Goal: Task Accomplishment & Management: Use online tool/utility

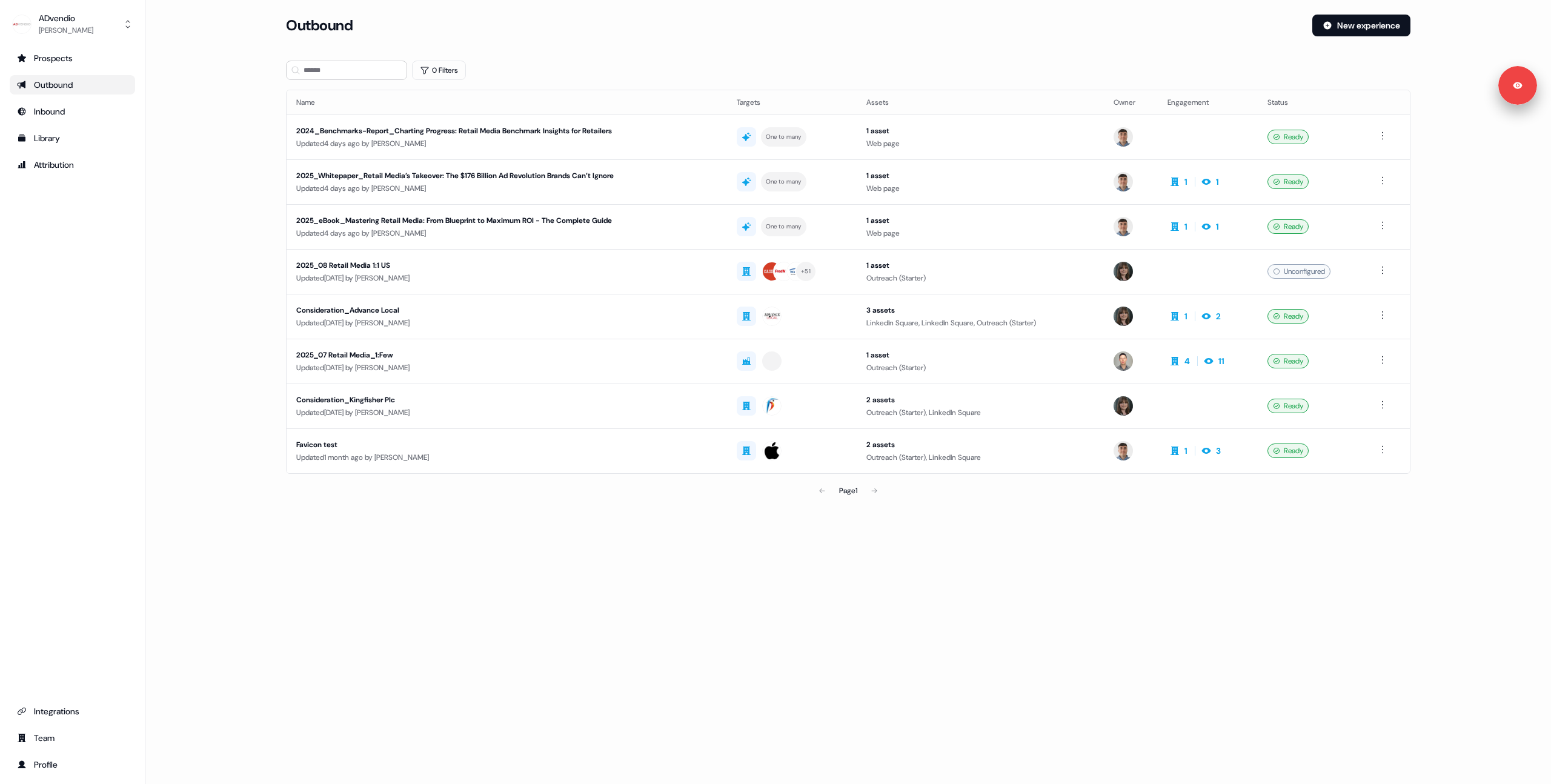
click at [228, 154] on main "Loading... Outbound New experience 0 Filters Name Targets Assets Owner Engageme…" at bounding box center [848, 275] width 1406 height 522
click at [152, 210] on main "Loading... Outbound New experience 0 Filters Name Targets Assets Owner Engageme…" at bounding box center [848, 275] width 1406 height 522
click at [230, 182] on main "Loading... Outbound New experience 0 Filters Name Targets Assets Owner Engageme…" at bounding box center [848, 275] width 1406 height 522
drag, startPoint x: 188, startPoint y: 139, endPoint x: 226, endPoint y: 207, distance: 77.9
click at [188, 139] on main "Loading... Outbound New experience 0 Filters Name Targets Assets Owner Engageme…" at bounding box center [848, 275] width 1406 height 522
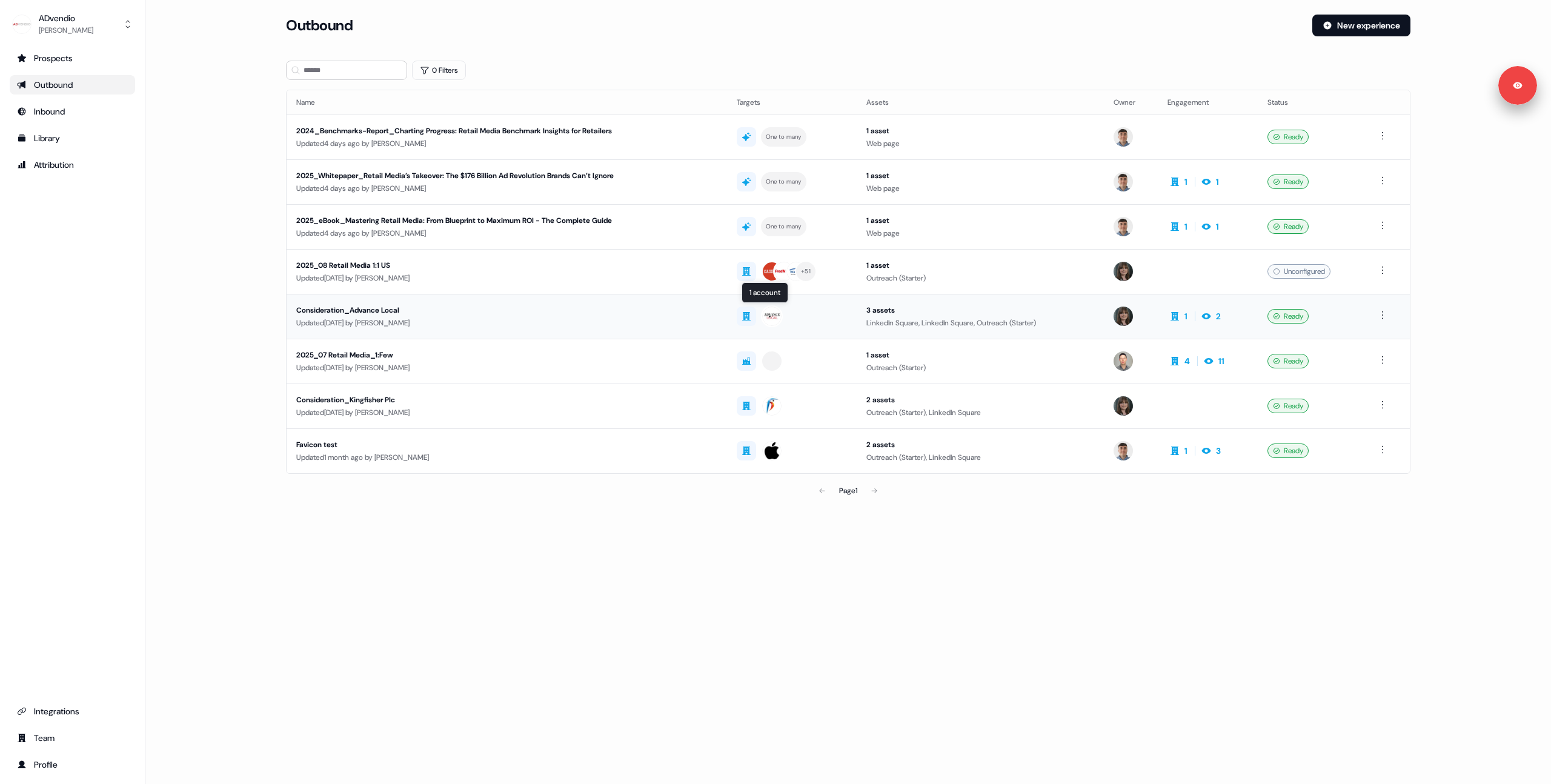
click at [835, 317] on div at bounding box center [792, 316] width 110 height 22
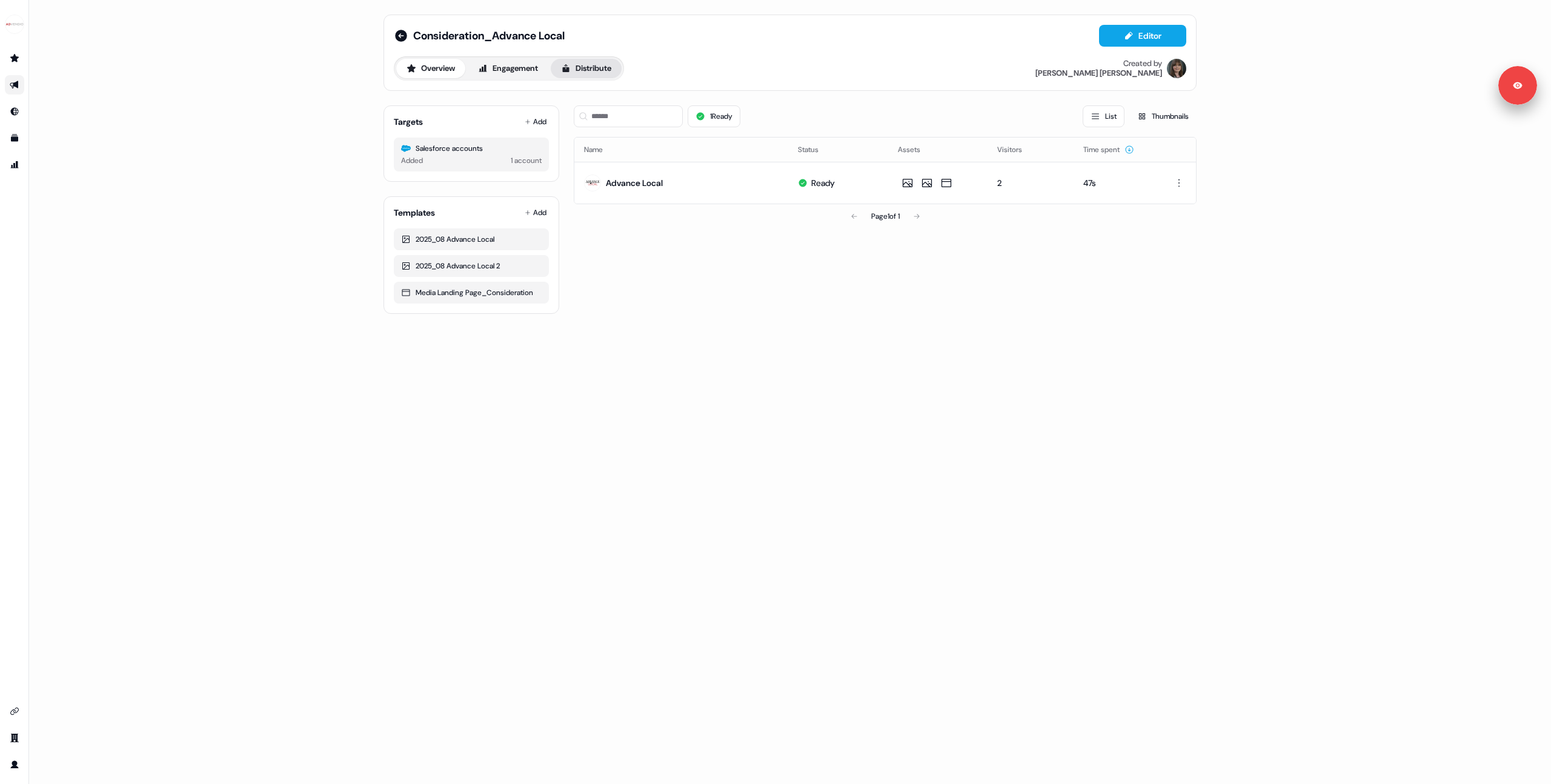
click at [608, 65] on button "Distribute" at bounding box center [586, 69] width 71 height 20
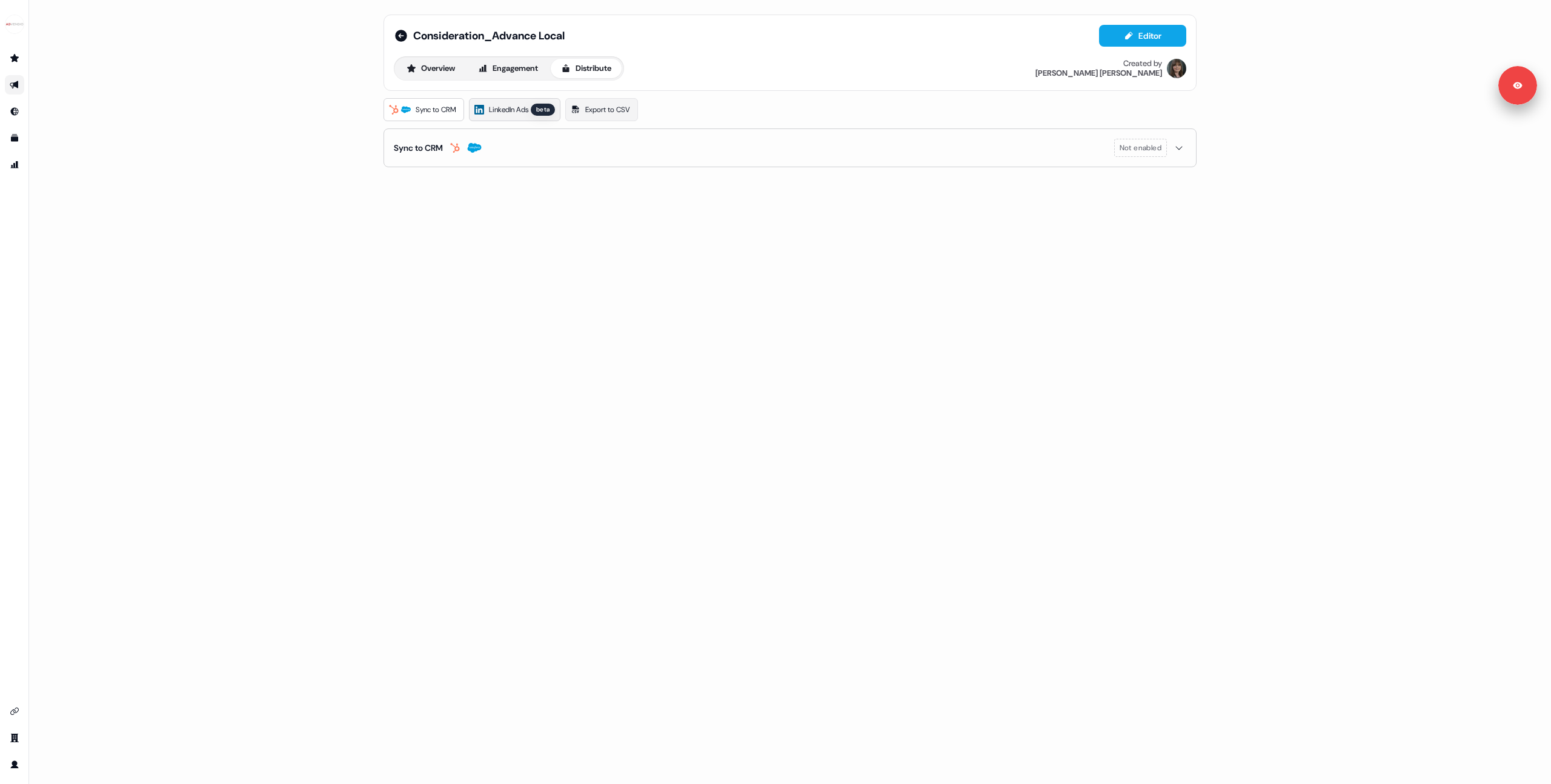
drag, startPoint x: 524, startPoint y: 114, endPoint x: 516, endPoint y: 121, distance: 10.6
click at [524, 114] on span "LinkedIn Ads" at bounding box center [509, 109] width 39 height 12
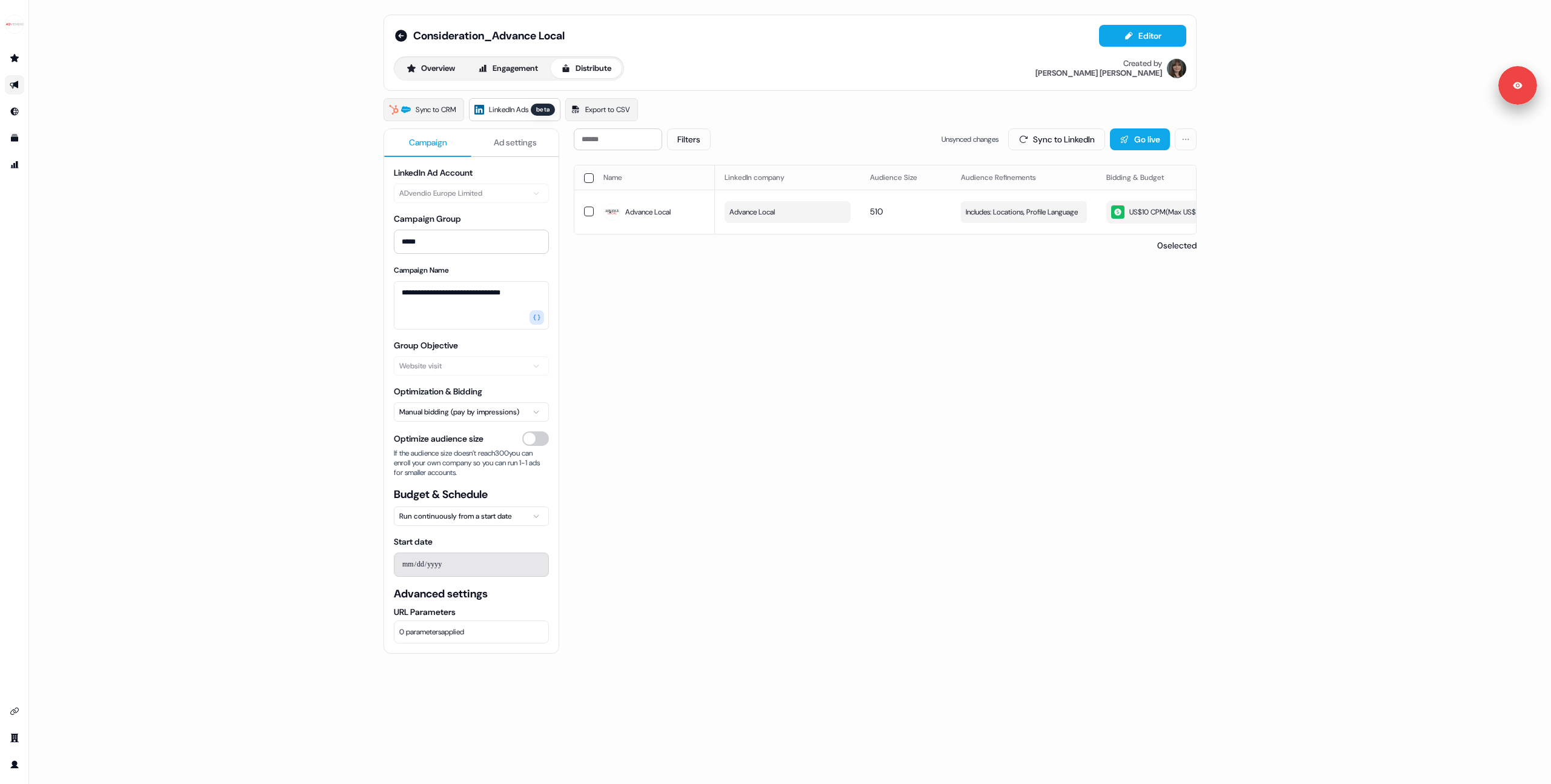
drag, startPoint x: 796, startPoint y: 272, endPoint x: 902, endPoint y: 270, distance: 106.0
click at [798, 273] on div "Filters Unsynced changes Sync to LinkedIn Go live Name LinkedIn company Audienc…" at bounding box center [885, 509] width 623 height 762
click at [791, 214] on div "US$10 CPM ( Max US$10/day )" at bounding box center [822, 212] width 108 height 13
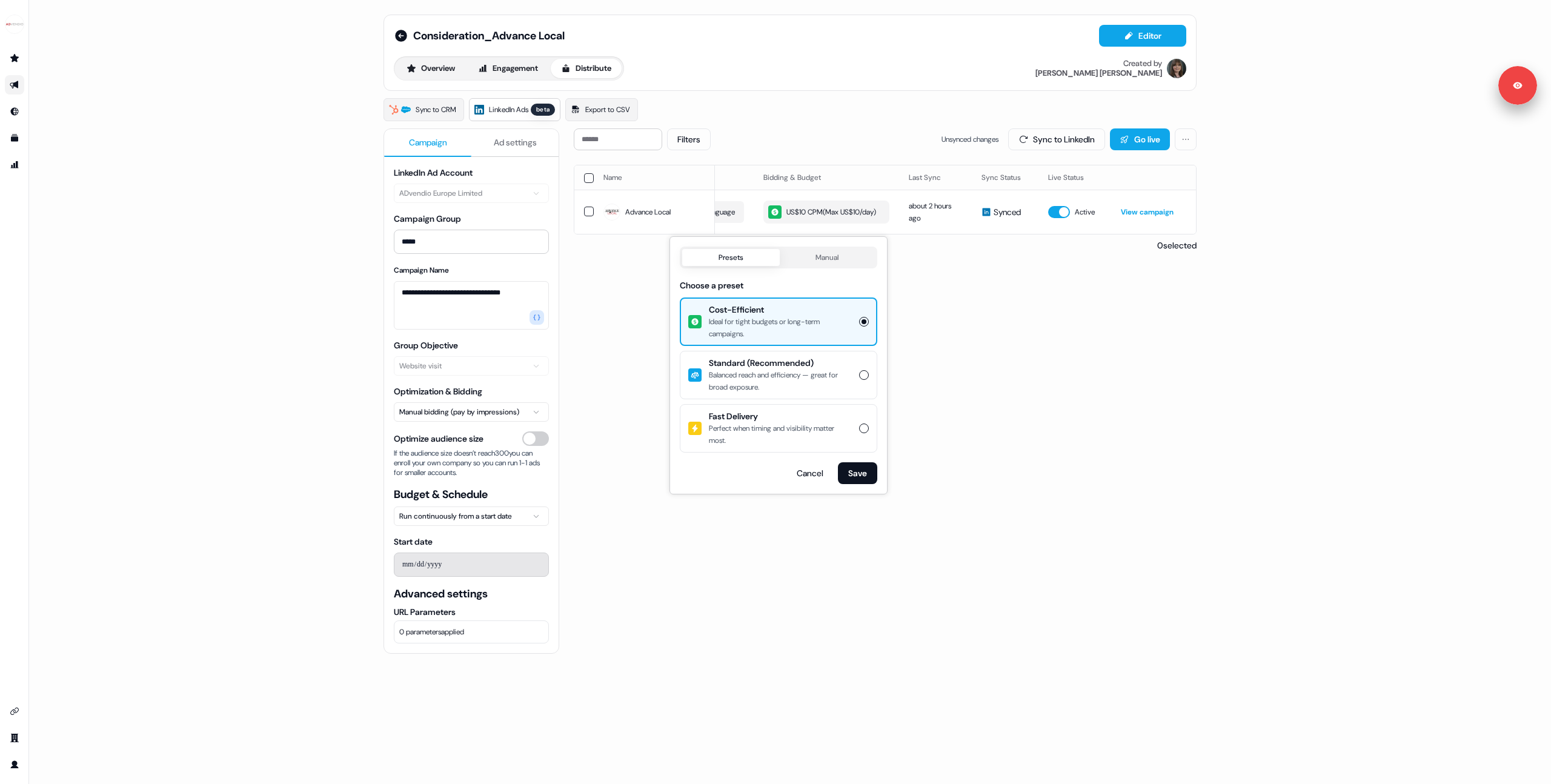
drag, startPoint x: 1097, startPoint y: 380, endPoint x: 923, endPoint y: 360, distance: 175.1
click at [1097, 379] on div "Filters Unsynced changes Sync to LinkedIn Go live Name LinkedIn company Audienc…" at bounding box center [885, 509] width 623 height 762
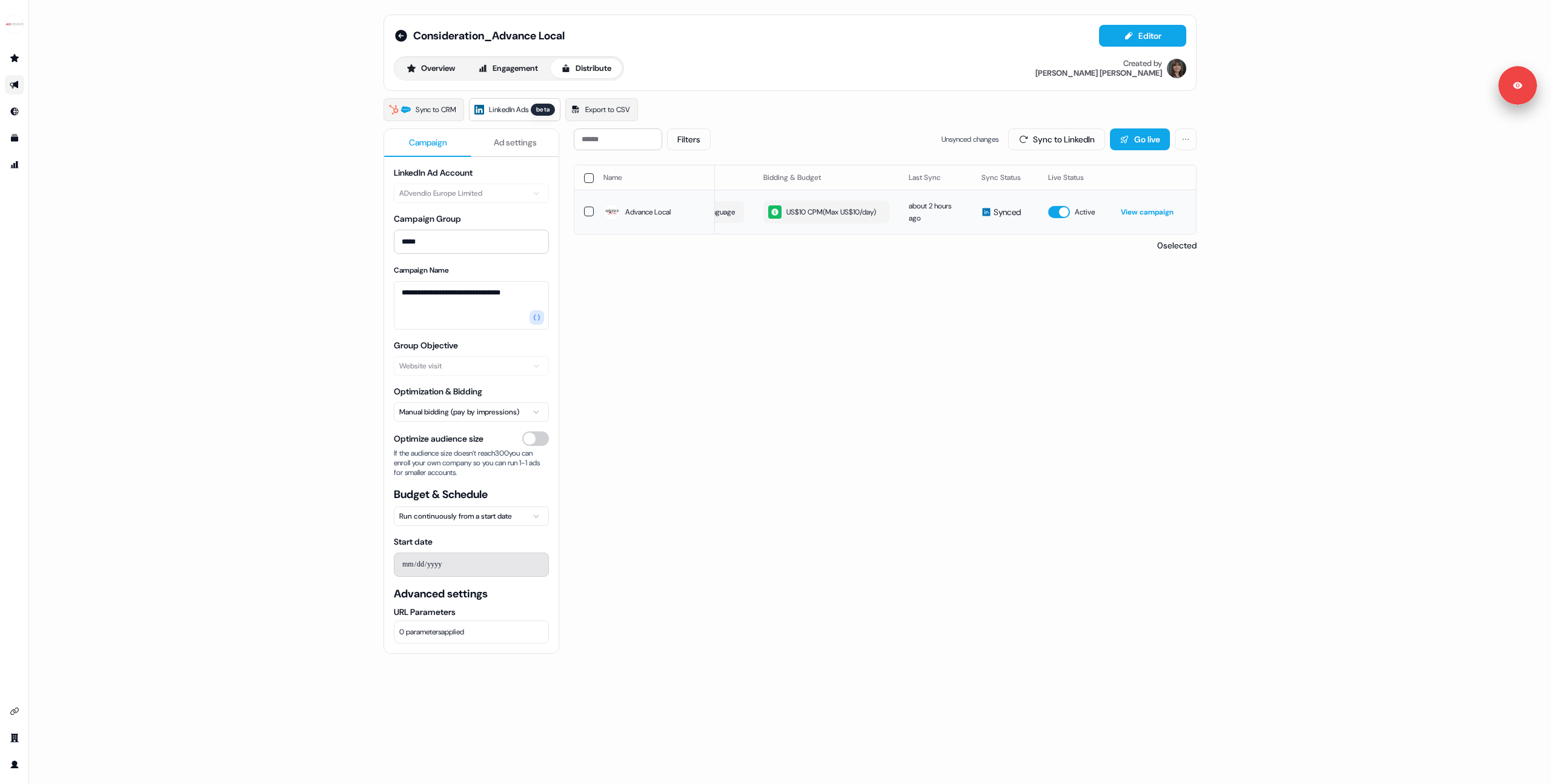
click at [798, 219] on div "US$10 CPM ( Max US$10/day )" at bounding box center [822, 212] width 108 height 13
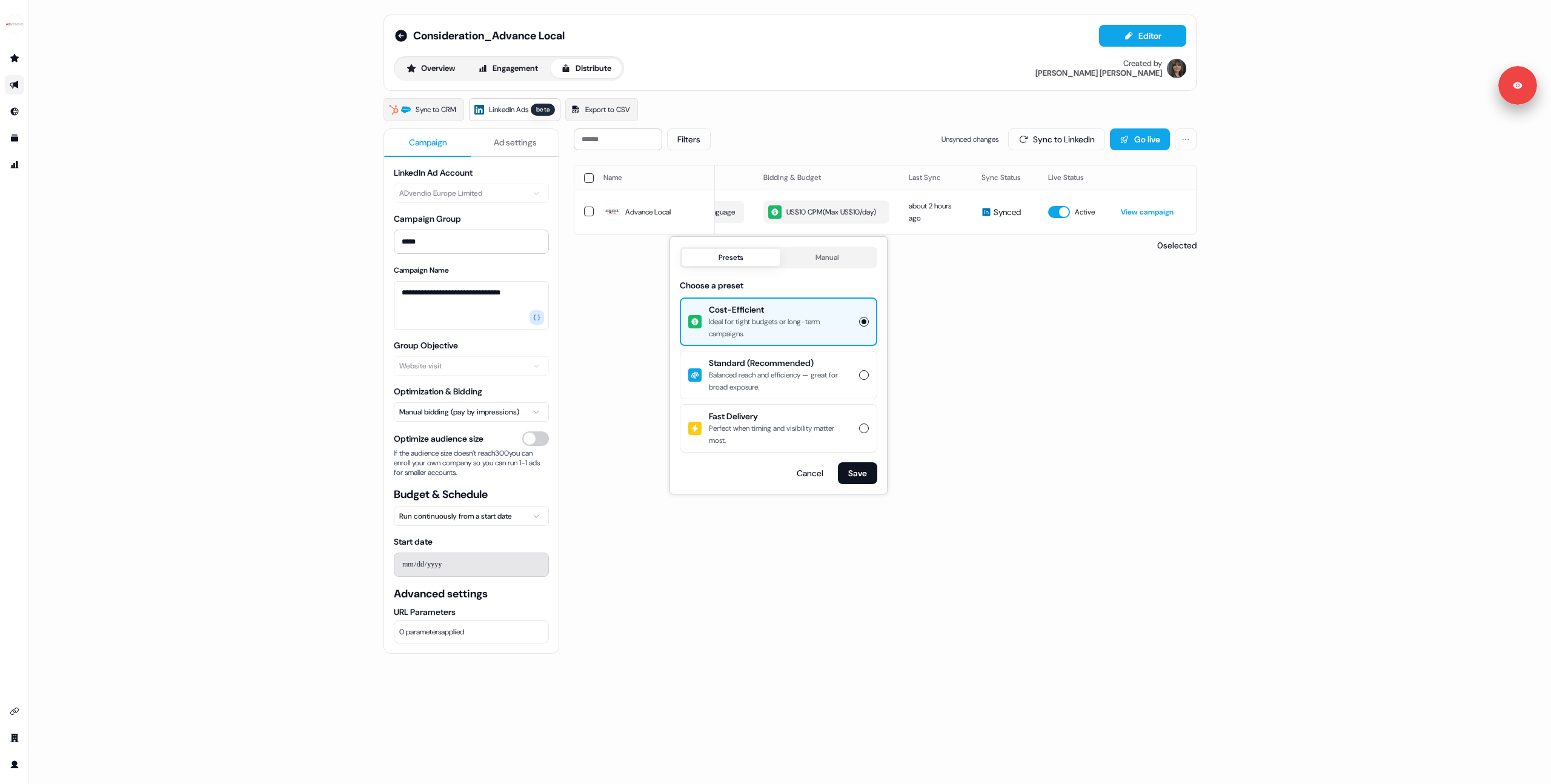
drag, startPoint x: 1166, startPoint y: 436, endPoint x: 1069, endPoint y: 548, distance: 148.2
click at [1165, 436] on div "Filters Unsynced changes Sync to LinkedIn Go live Name LinkedIn company Audienc…" at bounding box center [885, 509] width 623 height 762
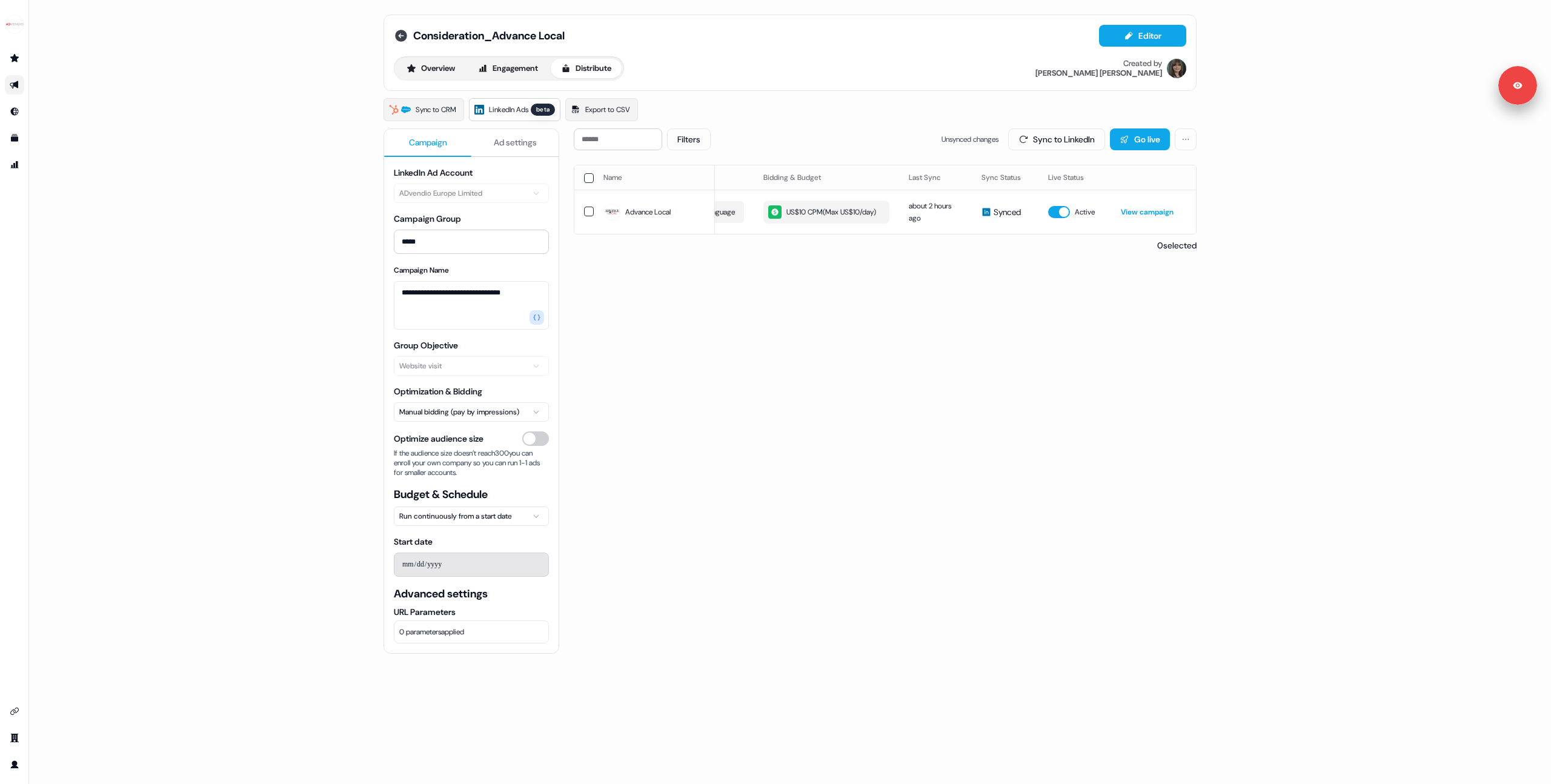
click at [395, 42] on icon at bounding box center [401, 36] width 15 height 15
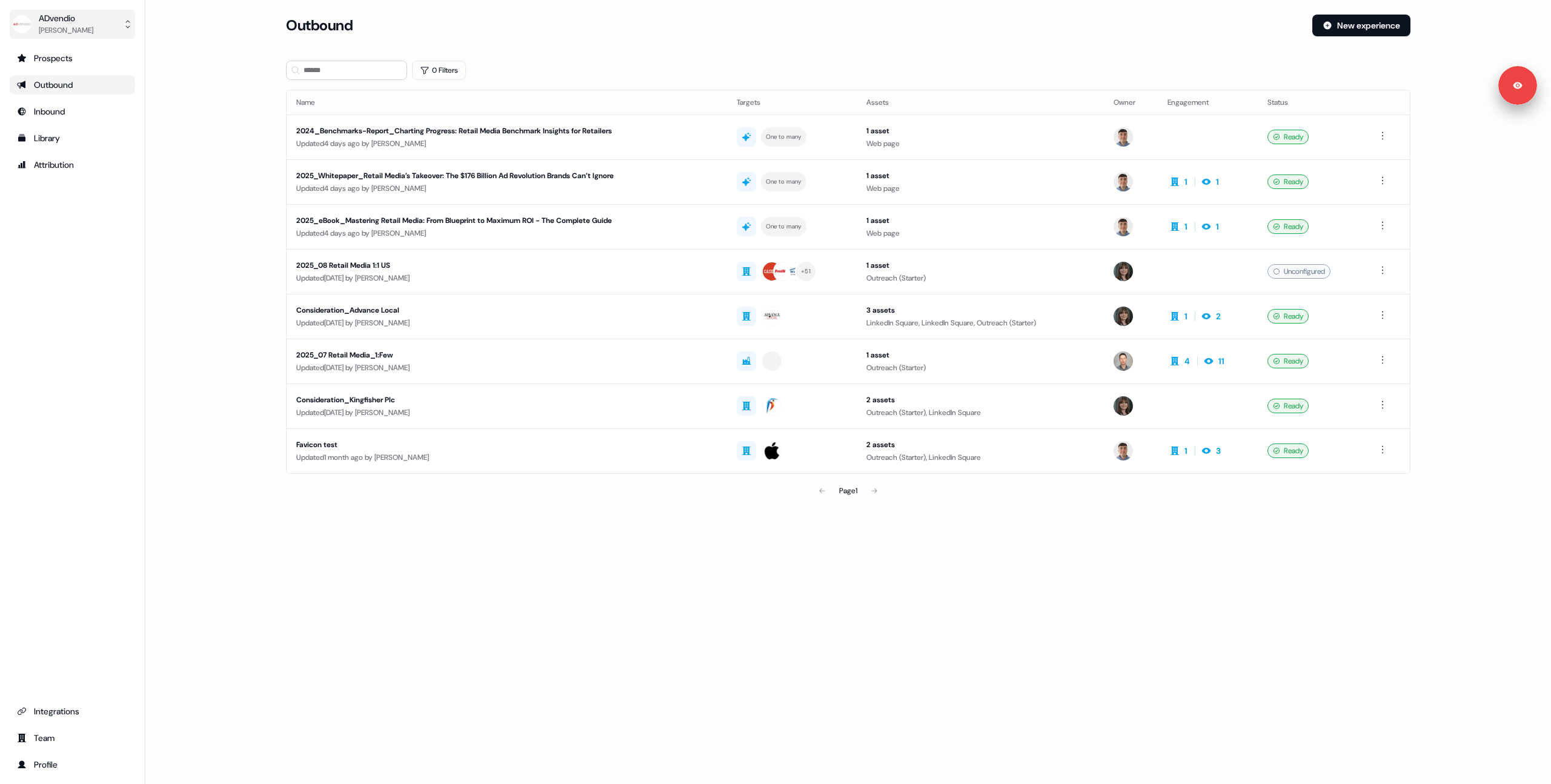
click at [67, 10] on button "ADvendio Michaela Walsh" at bounding box center [72, 24] width 126 height 29
click at [87, 100] on div "Logout" at bounding box center [72, 100] width 115 height 22
